Goal: Task Accomplishment & Management: Manage account settings

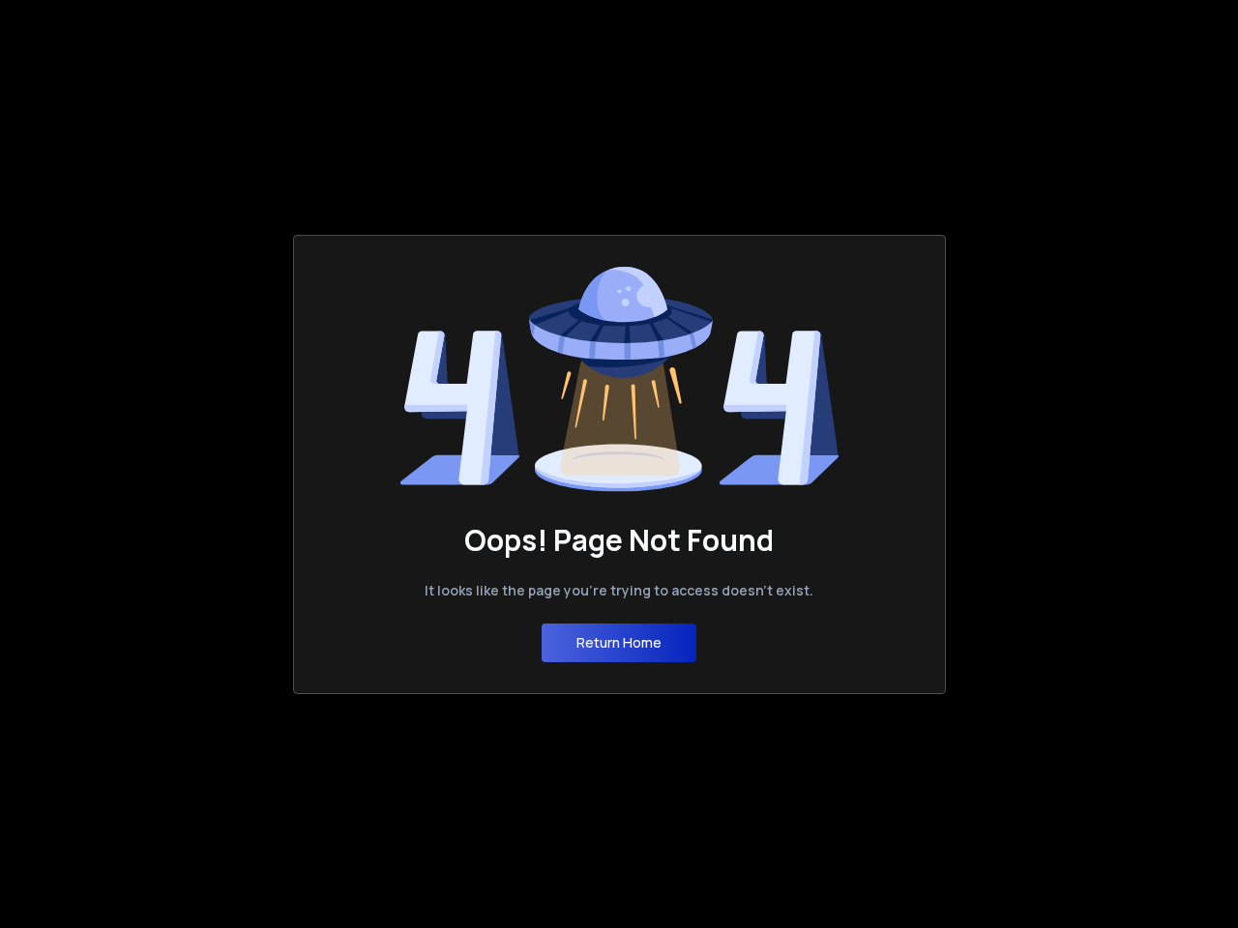
click at [619, 643] on button "Return Home" at bounding box center [618, 643] width 155 height 39
